Goal: Task Accomplishment & Management: Use online tool/utility

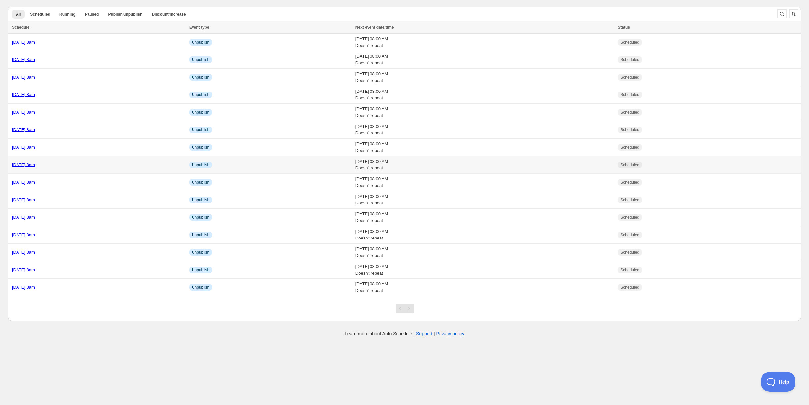
click at [35, 162] on link "[DATE] 8am" at bounding box center [23, 164] width 23 height 5
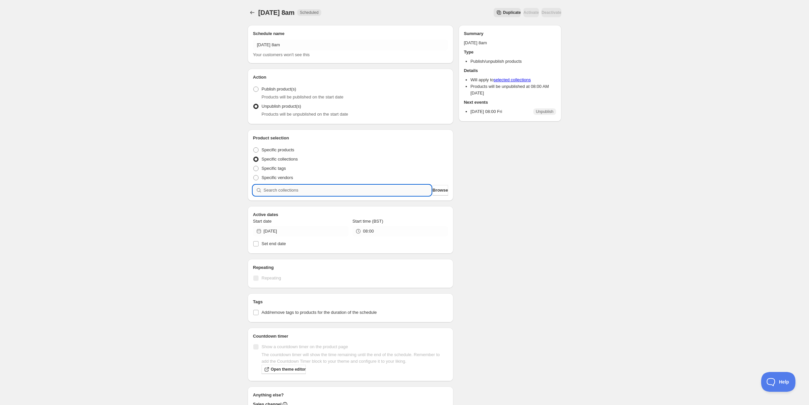
click at [282, 189] on input "search" at bounding box center [348, 190] width 168 height 11
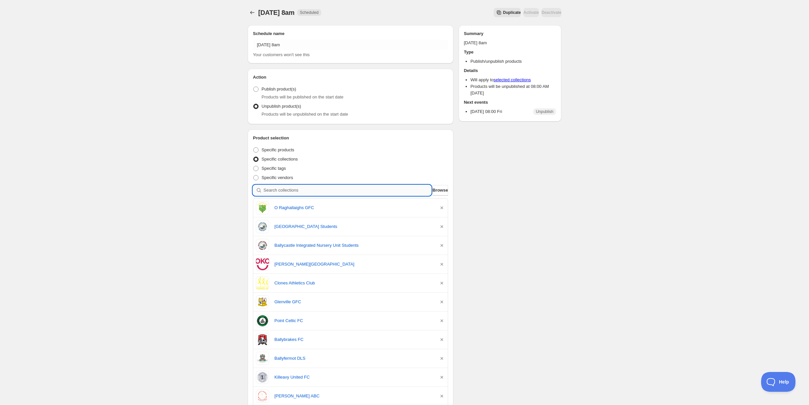
type input "r"
